Goal: Communication & Community: Answer question/provide support

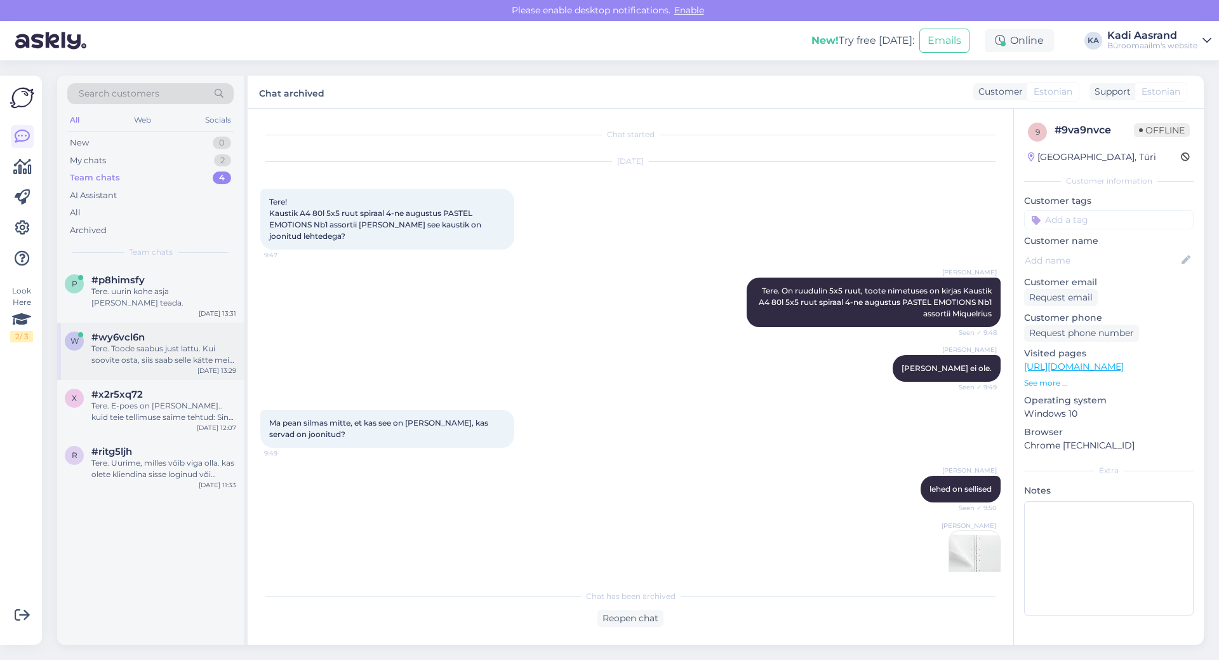
scroll to position [478, 0]
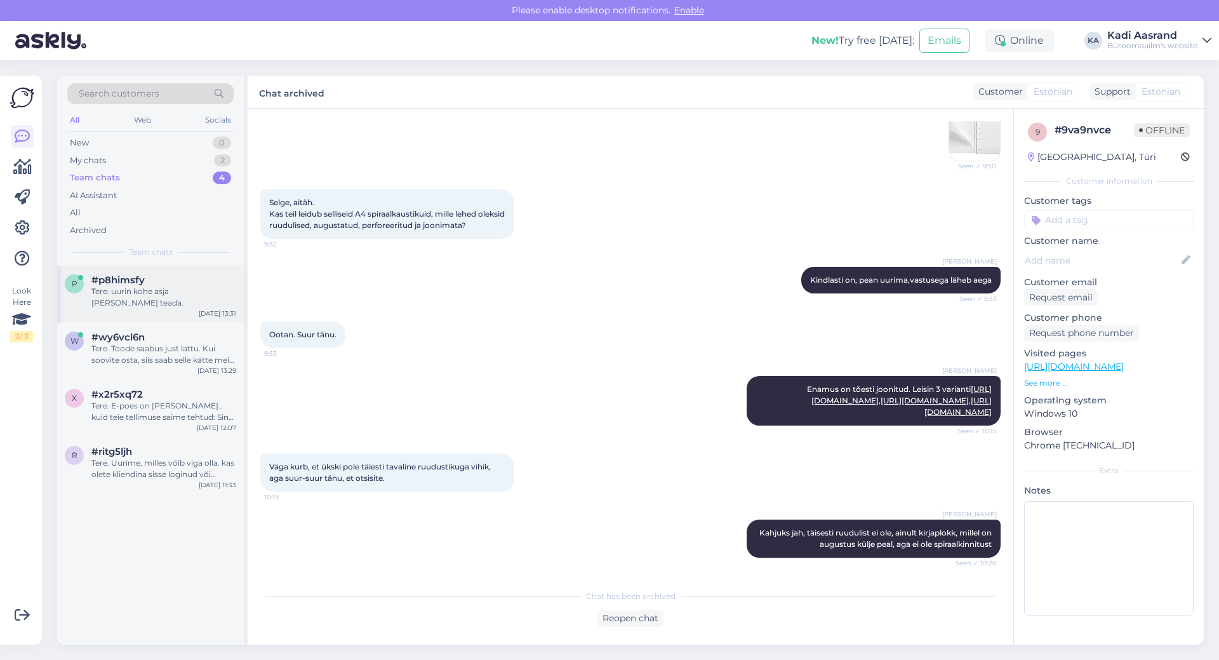
click at [187, 290] on div "Tere. uurin kohe asja [PERSON_NAME] teada." at bounding box center [163, 297] width 145 height 23
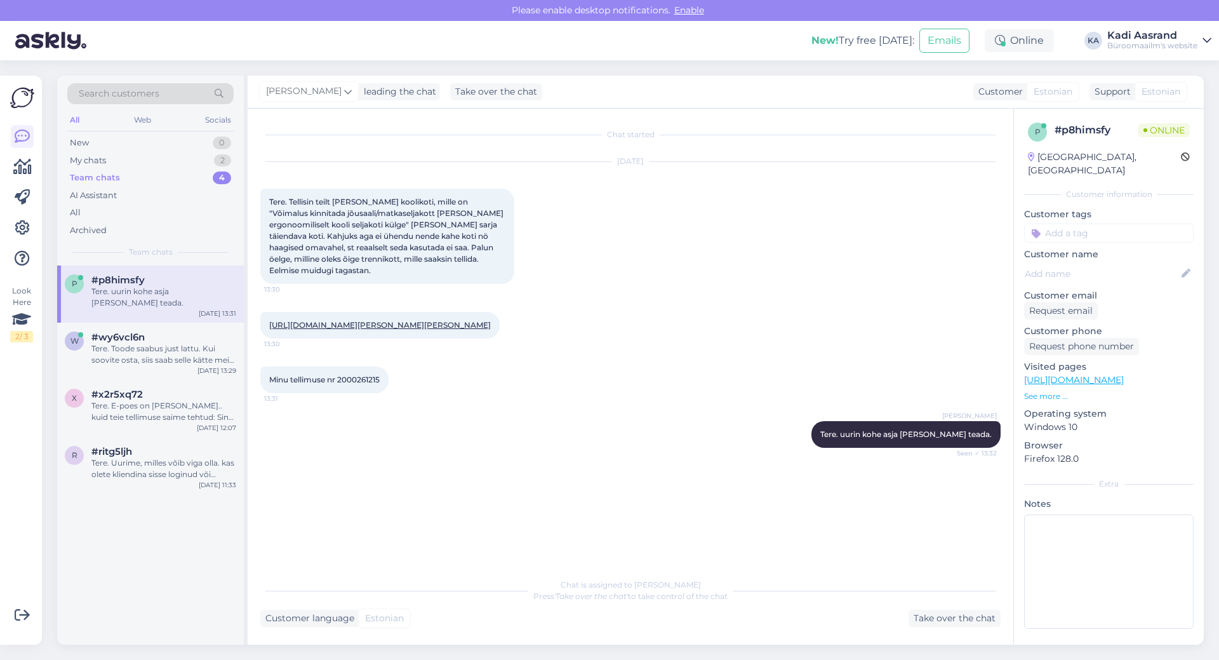
click at [390, 256] on span "Tere. Tellisin teilt [PERSON_NAME] koolikoti, mille on "Võimalus kinnitada jõus…" at bounding box center [387, 236] width 236 height 78
click at [305, 328] on link "[URL][DOMAIN_NAME][PERSON_NAME][PERSON_NAME]" at bounding box center [380, 325] width 222 height 10
drag, startPoint x: 339, startPoint y: 394, endPoint x: 399, endPoint y: 387, distance: 60.1
click at [389, 387] on div "Minu tellimuse nr 2000261215 13:31" at bounding box center [324, 379] width 128 height 27
copy div "2000261215 13:31"
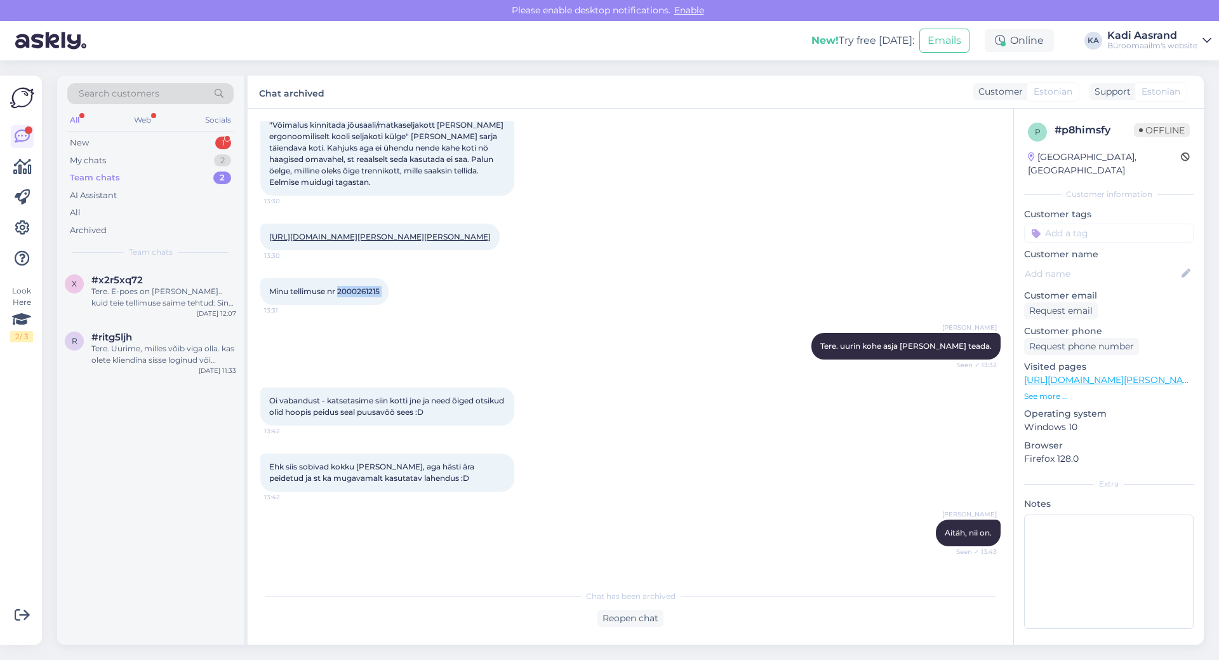
scroll to position [198, 0]
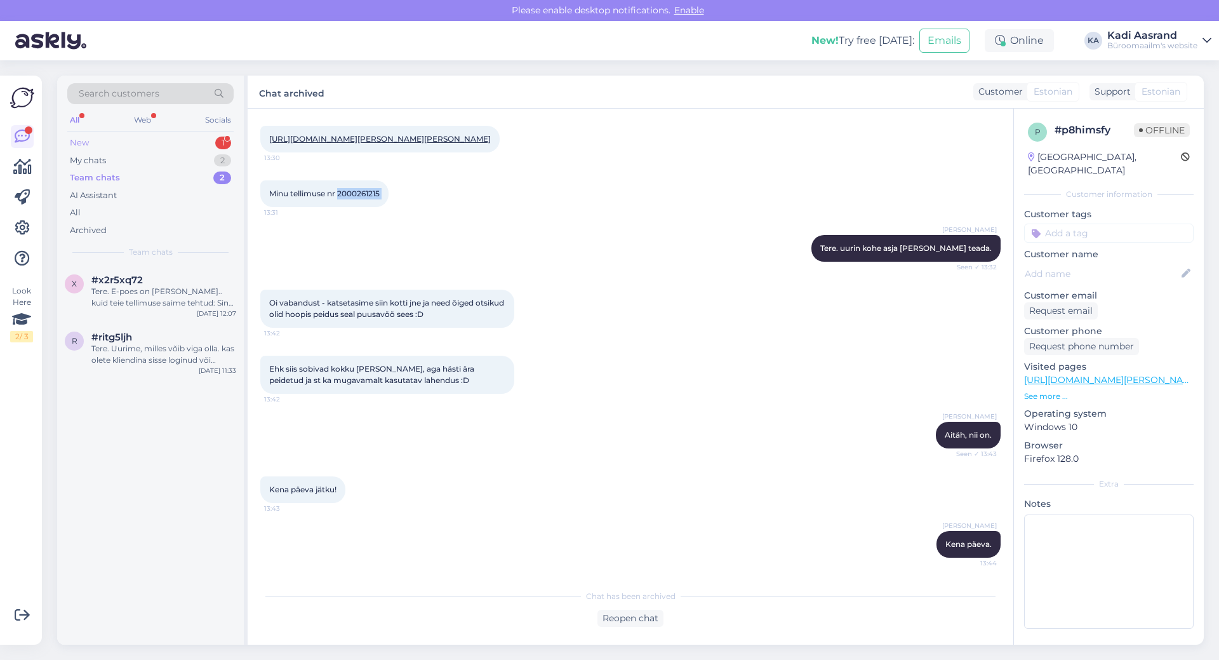
click at [87, 142] on div "New" at bounding box center [79, 143] width 19 height 13
click at [150, 291] on div "kas [GEOGRAPHIC_DATA] saab teie juures printida" at bounding box center [163, 297] width 145 height 23
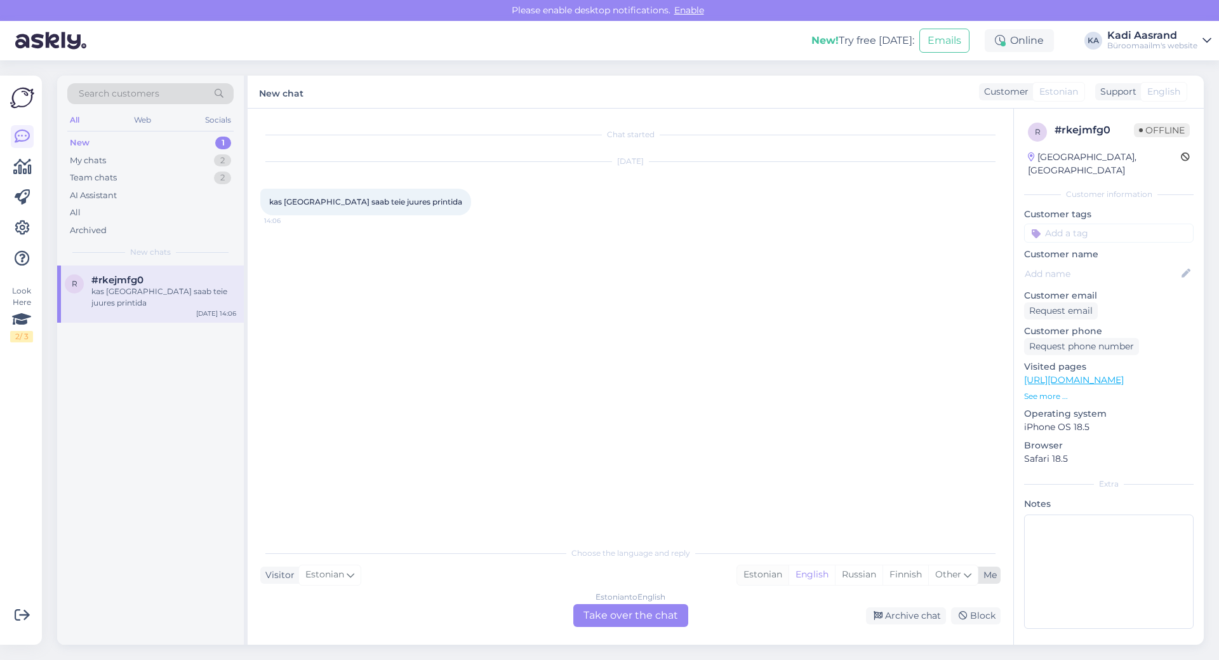
click at [763, 577] on div "Estonian" at bounding box center [762, 574] width 51 height 19
click at [614, 607] on div "Estonian to Estonian Take over the chat" at bounding box center [630, 615] width 115 height 23
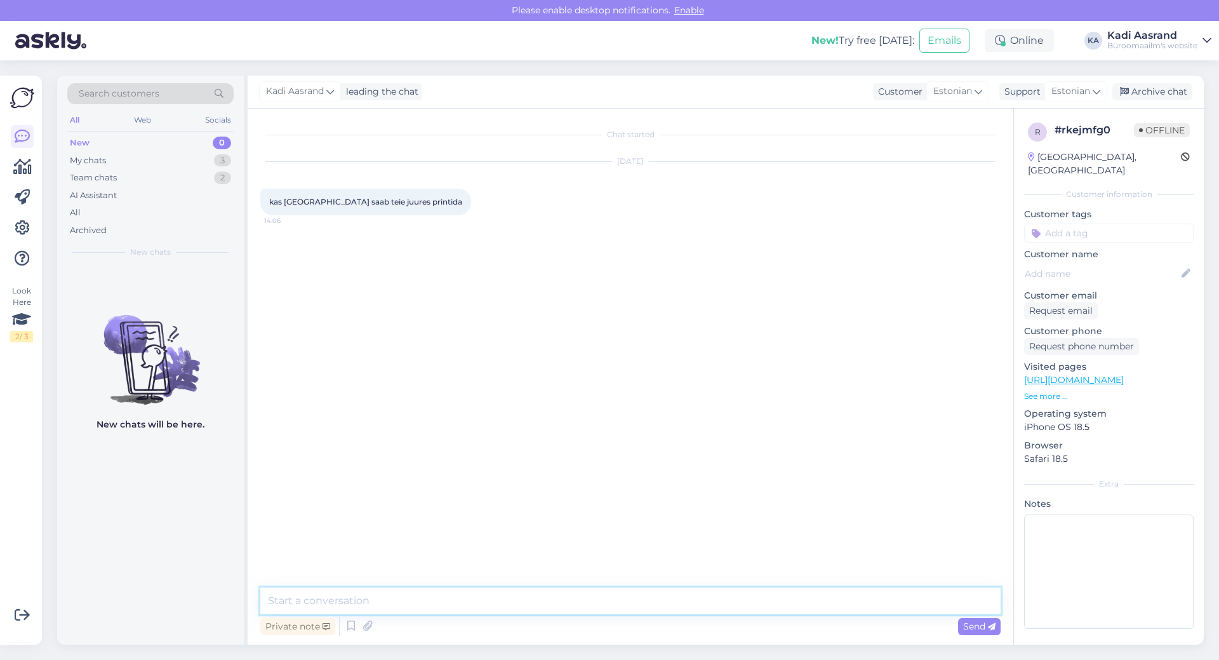
click at [605, 604] on textarea at bounding box center [630, 600] width 740 height 27
type textarea "Tere, saab [PERSON_NAME]"
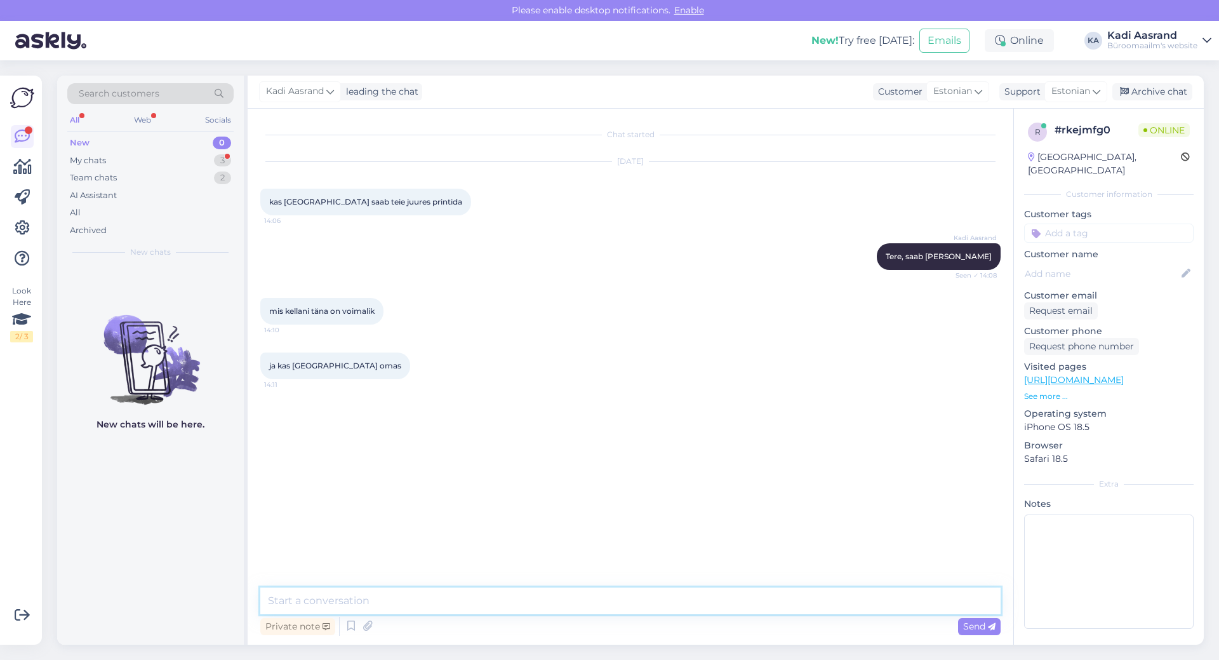
click at [386, 594] on textarea at bounding box center [630, 600] width 740 height 27
click at [325, 601] on textarea at bounding box center [630, 600] width 740 height 27
paste textarea "[STREET_ADDRESS]"
type textarea "Tartu kauplus asub meil Rebase 12a, [GEOGRAPHIC_DATA] ning on avatud [PERSON_NA…"
click at [972, 631] on span "Send" at bounding box center [979, 625] width 32 height 11
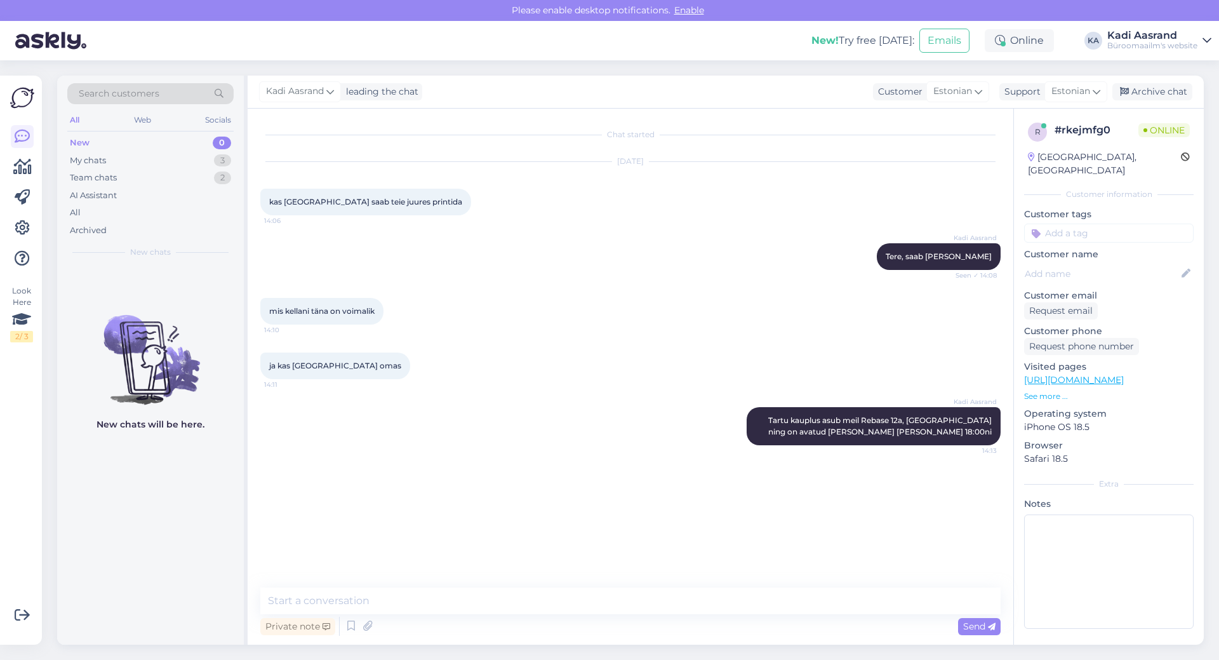
click at [574, 391] on div "ja kas [GEOGRAPHIC_DATA] omas 14:11" at bounding box center [630, 365] width 740 height 55
click at [484, 472] on div "Chat started [DATE] kas [GEOGRAPHIC_DATA] saab teie juures printida 14:06 [GEOG…" at bounding box center [636, 348] width 752 height 455
